Goal: Find specific fact: Find specific fact

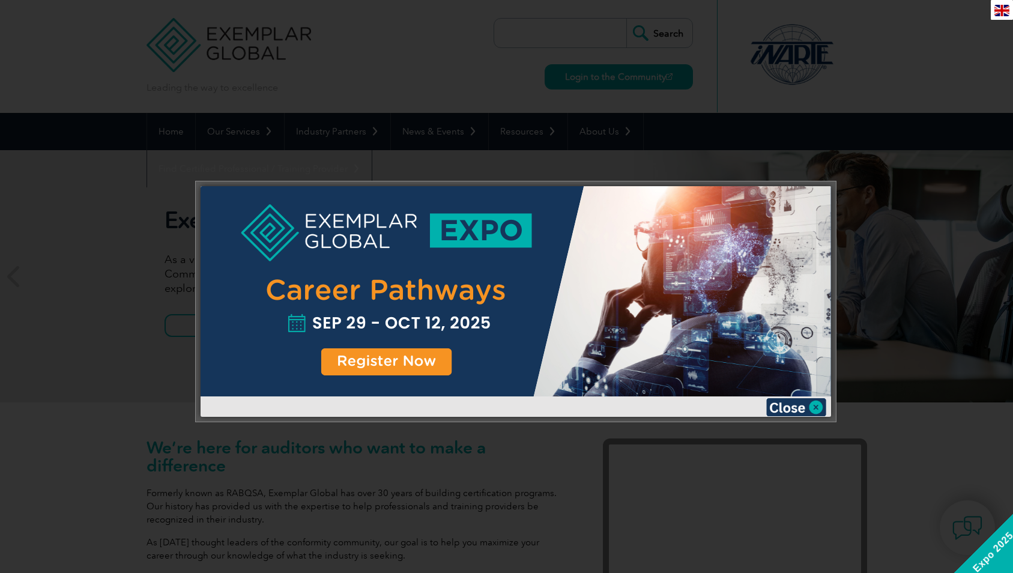
click at [813, 403] on img at bounding box center [796, 407] width 60 height 18
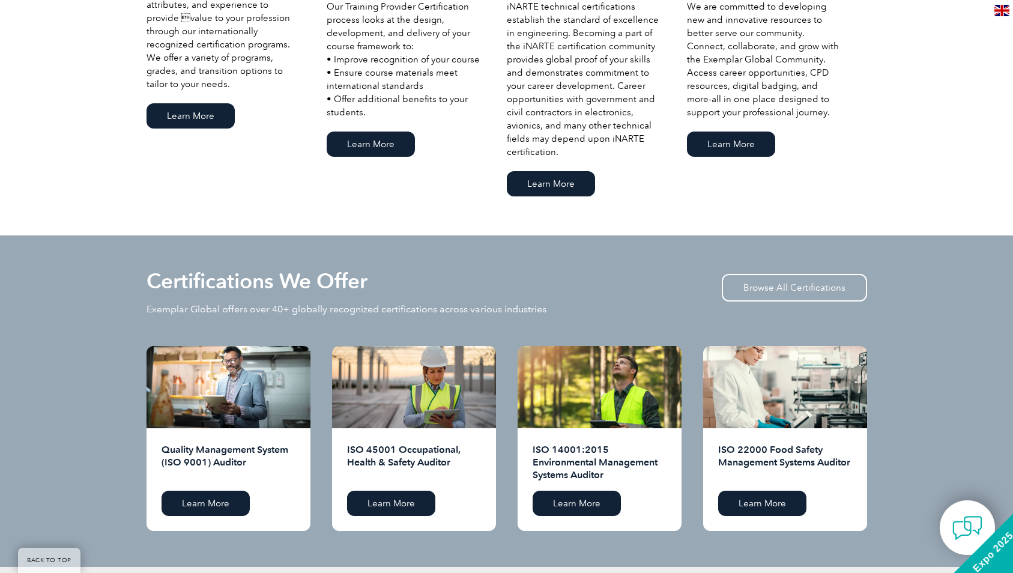
scroll to position [955, 0]
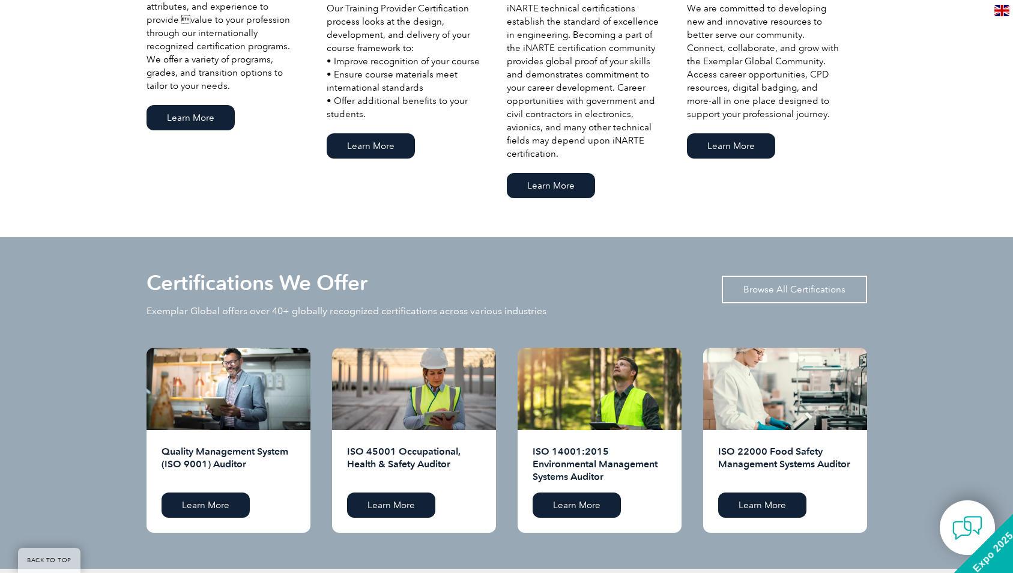
click at [773, 295] on link "Browse All Certifications" at bounding box center [794, 290] width 145 height 28
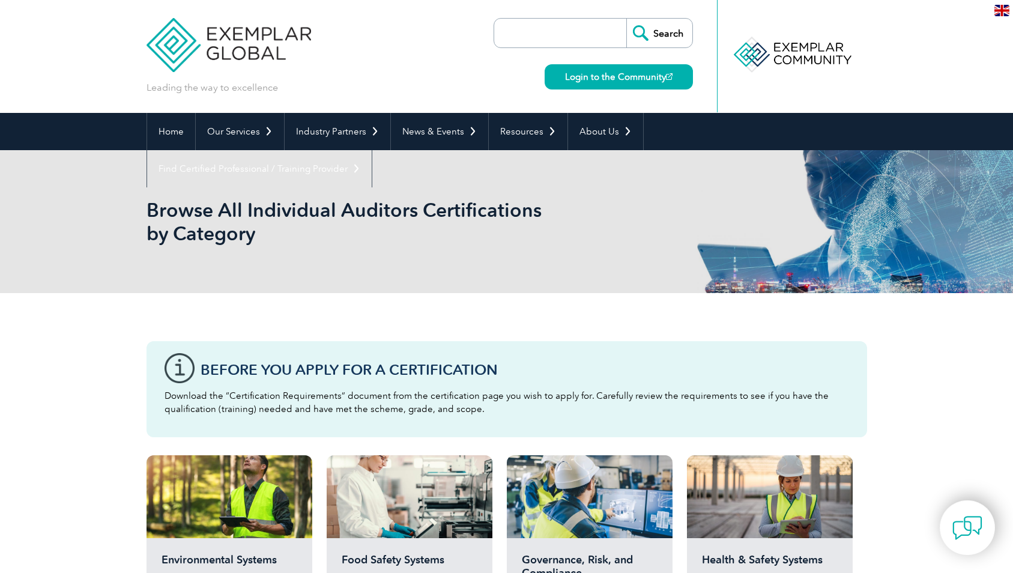
click at [574, 37] on input "search" at bounding box center [563, 33] width 126 height 29
type input "62443"
click at [671, 26] on input "Search" at bounding box center [659, 33] width 66 height 29
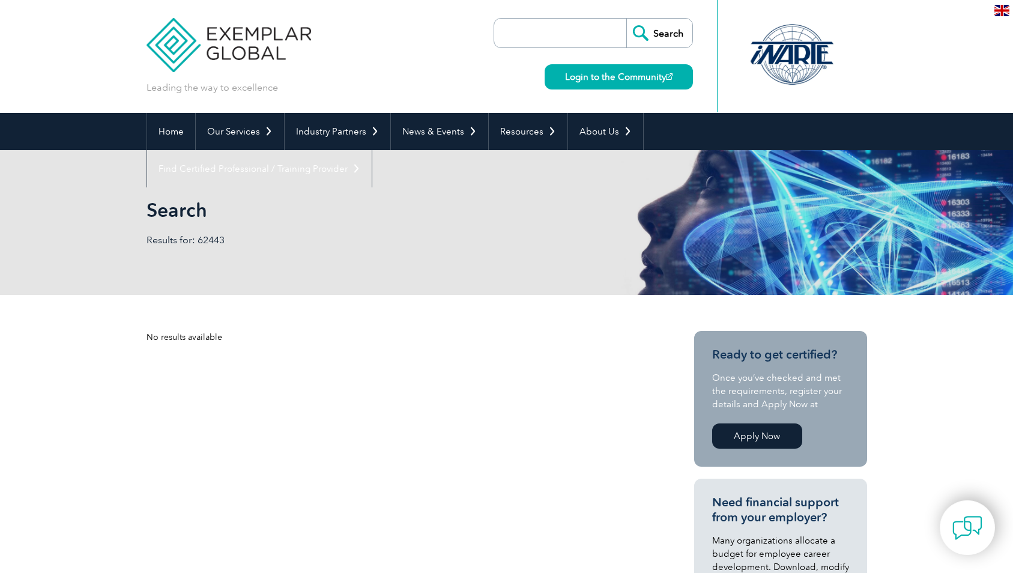
click at [213, 238] on p "Results for: 62443" at bounding box center [326, 240] width 360 height 13
copy p "62443"
